Goal: Transaction & Acquisition: Download file/media

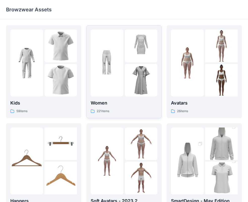
click at [149, 64] on img at bounding box center [141, 80] width 33 height 33
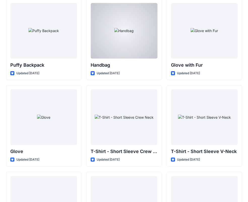
scroll to position [3986, 0]
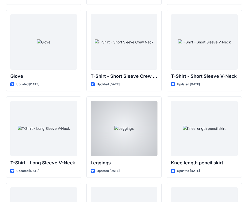
click at [148, 129] on div at bounding box center [124, 128] width 67 height 55
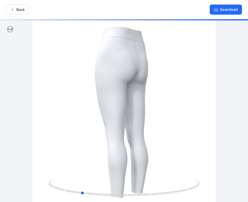
drag, startPoint x: 162, startPoint y: 94, endPoint x: 138, endPoint y: 98, distance: 23.4
click at [225, 11] on button "Download" at bounding box center [226, 10] width 32 height 10
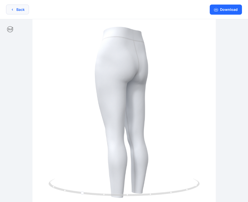
click at [23, 12] on button "Back" at bounding box center [17, 10] width 23 height 10
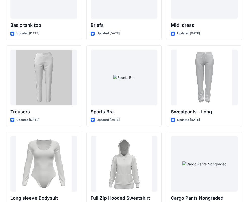
scroll to position [4270, 0]
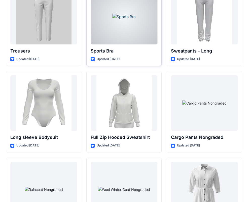
click at [131, 38] on div at bounding box center [124, 16] width 67 height 55
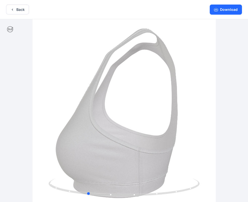
drag, startPoint x: 192, startPoint y: 88, endPoint x: 155, endPoint y: 93, distance: 37.1
click at [222, 12] on button "Download" at bounding box center [226, 10] width 32 height 10
click at [17, 8] on button "Back" at bounding box center [17, 10] width 23 height 10
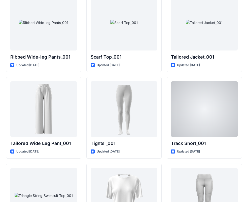
scroll to position [5642, 0]
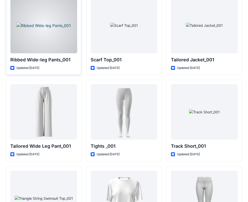
click at [31, 21] on div at bounding box center [43, 25] width 67 height 55
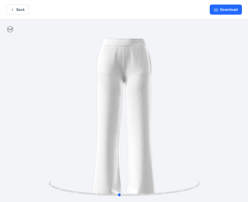
drag, startPoint x: 188, startPoint y: 63, endPoint x: 184, endPoint y: 73, distance: 10.9
click at [231, 7] on button "Download" at bounding box center [226, 10] width 32 height 10
click at [20, 9] on button "Back" at bounding box center [17, 10] width 23 height 10
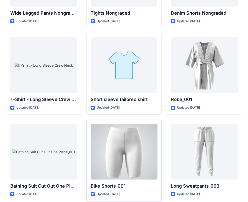
scroll to position [5430, 0]
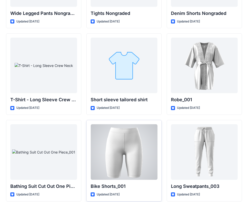
click at [135, 137] on div at bounding box center [124, 151] width 67 height 55
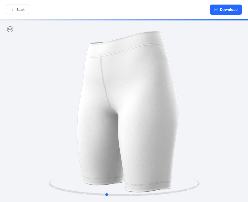
drag, startPoint x: 198, startPoint y: 82, endPoint x: 182, endPoint y: 85, distance: 16.7
click at [218, 6] on button "Download" at bounding box center [226, 10] width 32 height 10
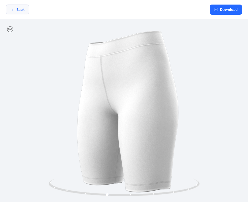
click at [20, 8] on button "Back" at bounding box center [17, 10] width 23 height 10
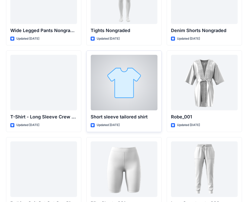
scroll to position [5411, 0]
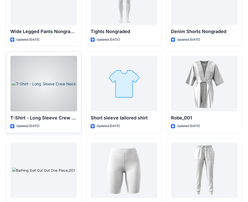
click at [45, 86] on div at bounding box center [43, 83] width 67 height 55
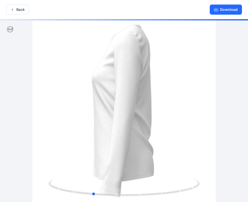
drag, startPoint x: 198, startPoint y: 57, endPoint x: 166, endPoint y: 58, distance: 31.5
click at [223, 12] on button "Download" at bounding box center [226, 10] width 32 height 10
click at [22, 8] on button "Back" at bounding box center [17, 10] width 23 height 10
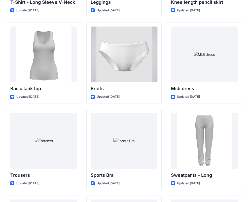
scroll to position [4086, 0]
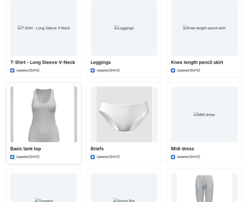
click at [60, 109] on div at bounding box center [43, 113] width 67 height 55
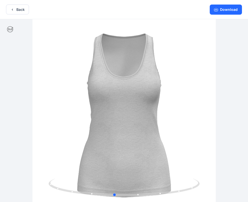
drag, startPoint x: 201, startPoint y: 64, endPoint x: 192, endPoint y: 68, distance: 10.4
click at [227, 8] on button "Download" at bounding box center [226, 10] width 32 height 10
click at [22, 11] on button "Back" at bounding box center [17, 10] width 23 height 10
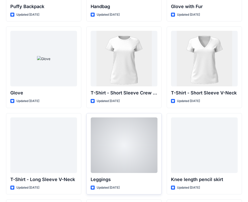
scroll to position [3968, 0]
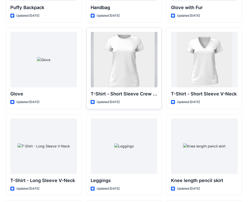
click at [131, 50] on div at bounding box center [124, 59] width 67 height 55
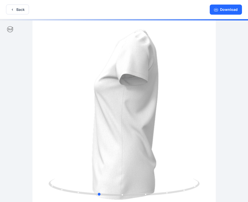
drag, startPoint x: 188, startPoint y: 72, endPoint x: 162, endPoint y: 71, distance: 26.2
click at [231, 11] on button "Download" at bounding box center [226, 10] width 32 height 10
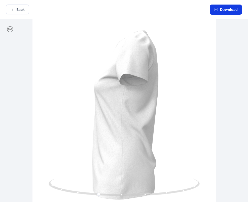
click at [234, 10] on button "Download" at bounding box center [226, 10] width 32 height 10
click at [21, 8] on button "Back" at bounding box center [17, 10] width 23 height 10
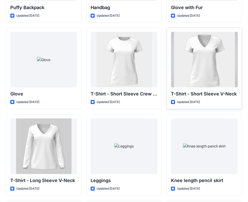
click at [215, 45] on div at bounding box center [204, 59] width 67 height 55
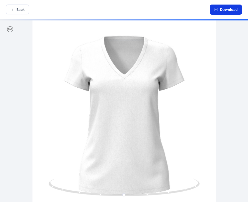
click at [230, 9] on button "Download" at bounding box center [226, 10] width 32 height 10
click at [24, 8] on button "Back" at bounding box center [17, 10] width 23 height 10
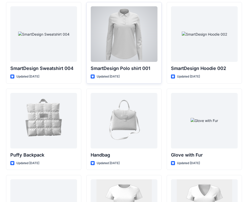
scroll to position [3791, 0]
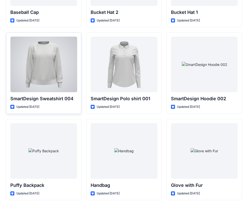
click at [60, 79] on div at bounding box center [43, 64] width 67 height 55
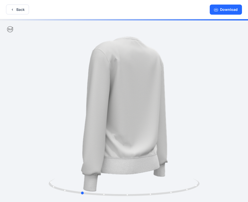
drag, startPoint x: 187, startPoint y: 58, endPoint x: 145, endPoint y: 62, distance: 42.5
click at [228, 7] on button "Download" at bounding box center [226, 10] width 32 height 10
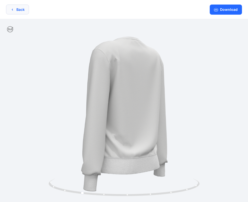
click at [19, 9] on button "Back" at bounding box center [17, 10] width 23 height 10
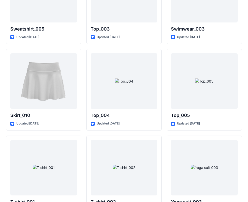
scroll to position [2581, 0]
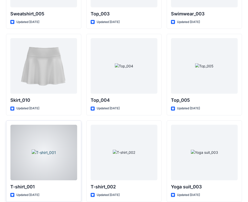
click at [53, 133] on div at bounding box center [43, 151] width 67 height 55
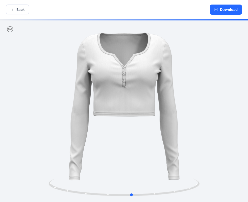
drag, startPoint x: 176, startPoint y: 75, endPoint x: 183, endPoint y: 73, distance: 8.0
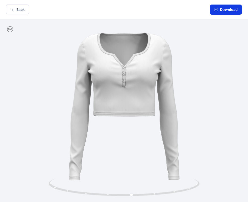
click at [222, 13] on button "Download" at bounding box center [226, 10] width 32 height 10
click at [21, 11] on button "Back" at bounding box center [17, 10] width 23 height 10
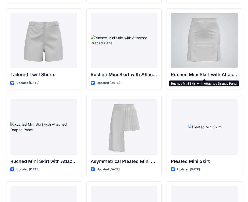
scroll to position [1203, 0]
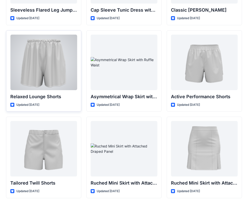
click at [52, 70] on div at bounding box center [43, 62] width 67 height 55
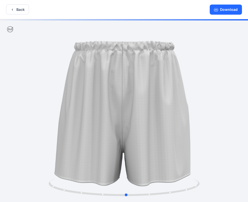
drag, startPoint x: 188, startPoint y: 78, endPoint x: 190, endPoint y: 82, distance: 4.4
click at [221, 7] on button "Download" at bounding box center [226, 10] width 32 height 10
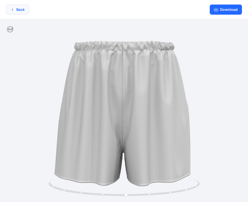
click at [23, 10] on button "Back" at bounding box center [17, 10] width 23 height 10
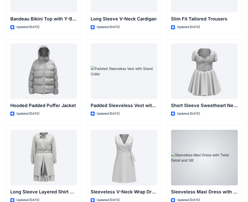
scroll to position [590, 0]
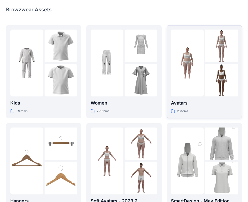
click at [202, 71] on img at bounding box center [187, 63] width 33 height 33
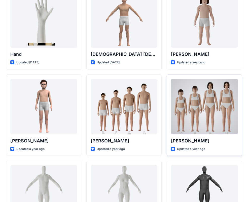
scroll to position [46, 0]
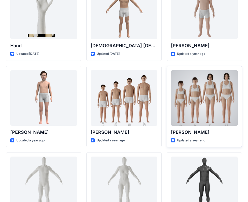
click at [211, 103] on div at bounding box center [204, 97] width 67 height 55
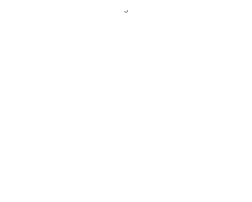
click at [211, 103] on div at bounding box center [126, 101] width 252 height 202
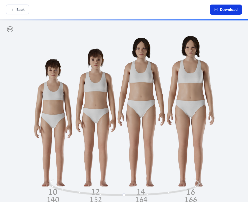
click at [227, 10] on button "Download" at bounding box center [226, 10] width 32 height 10
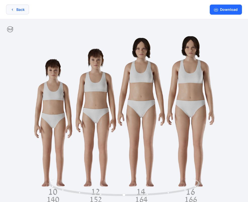
click at [19, 8] on button "Back" at bounding box center [17, 10] width 23 height 10
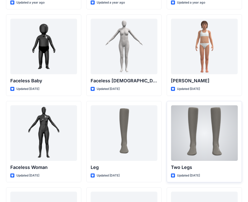
scroll to position [350, 0]
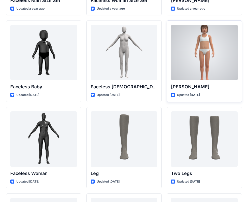
click at [192, 59] on div at bounding box center [204, 52] width 67 height 55
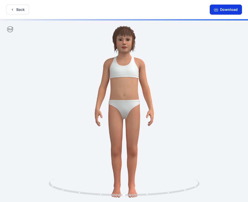
click at [227, 13] on button "Download" at bounding box center [226, 10] width 32 height 10
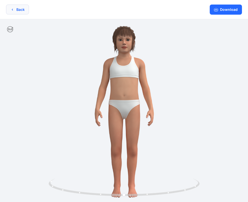
click at [18, 10] on button "Back" at bounding box center [17, 10] width 23 height 10
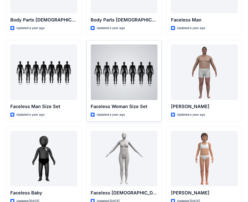
scroll to position [243, 0]
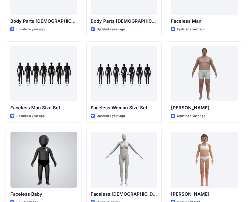
click at [55, 159] on div at bounding box center [43, 159] width 67 height 55
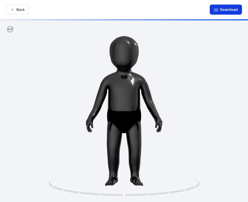
click at [220, 11] on button "Download" at bounding box center [226, 10] width 32 height 10
click at [18, 12] on button "Back" at bounding box center [17, 10] width 23 height 10
